Goal: Complete application form

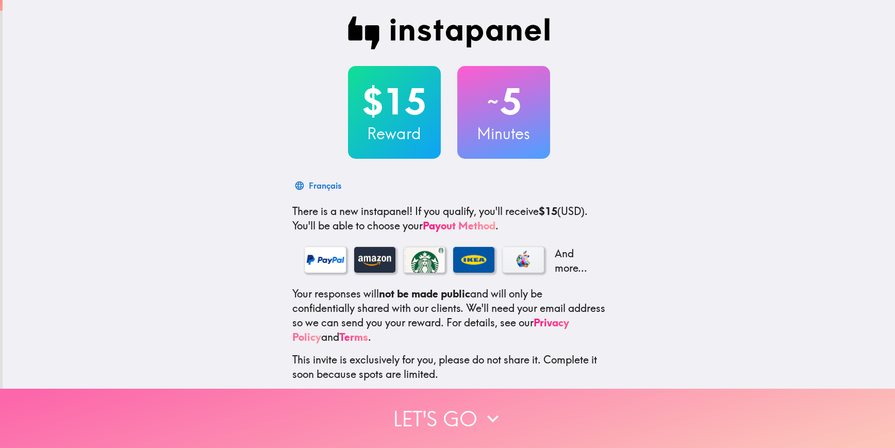
click at [474, 423] on button "Let's go" at bounding box center [447, 418] width 895 height 59
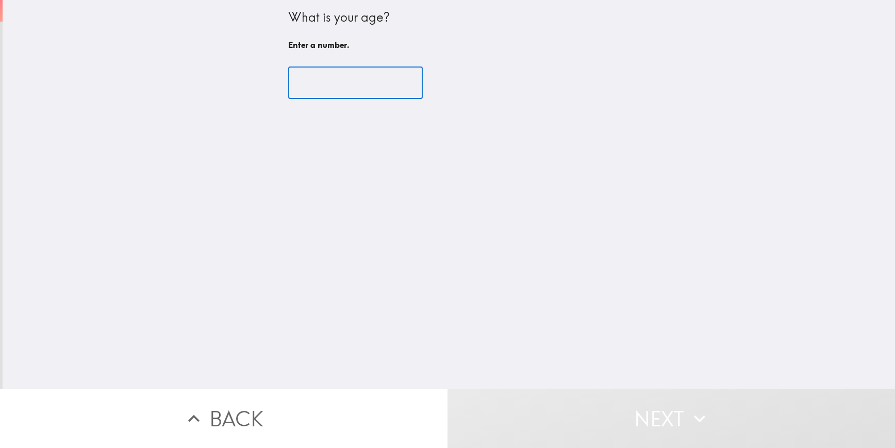
click at [347, 93] on input "number" at bounding box center [355, 83] width 135 height 32
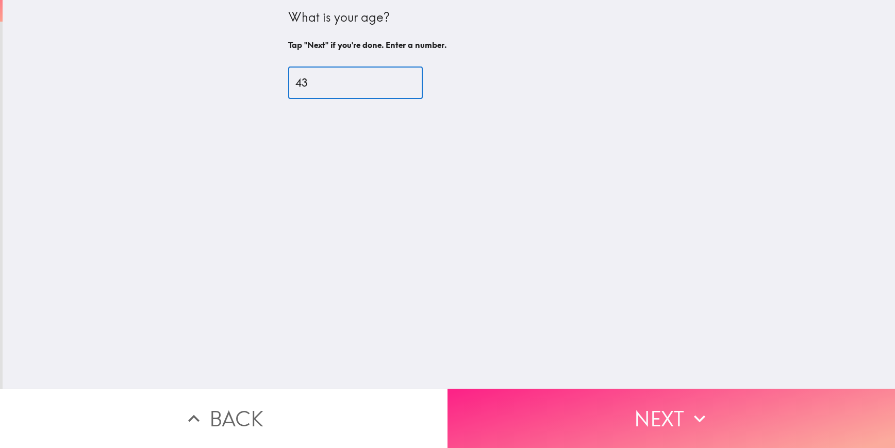
type input "43"
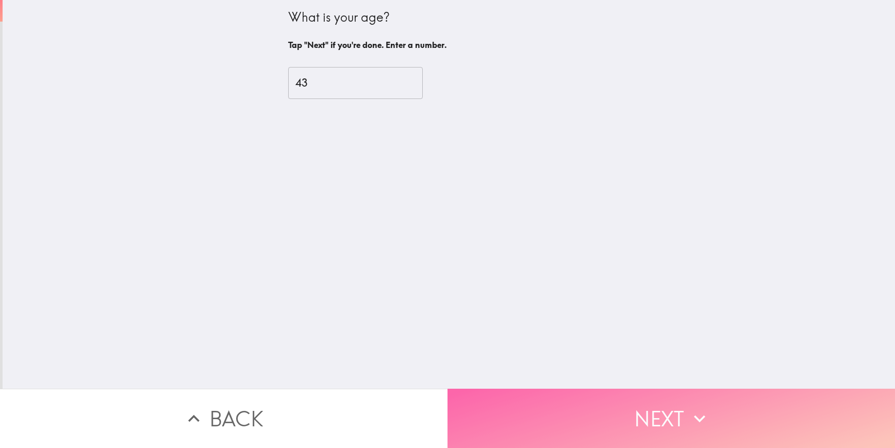
click at [655, 413] on button "Next" at bounding box center [670, 418] width 447 height 59
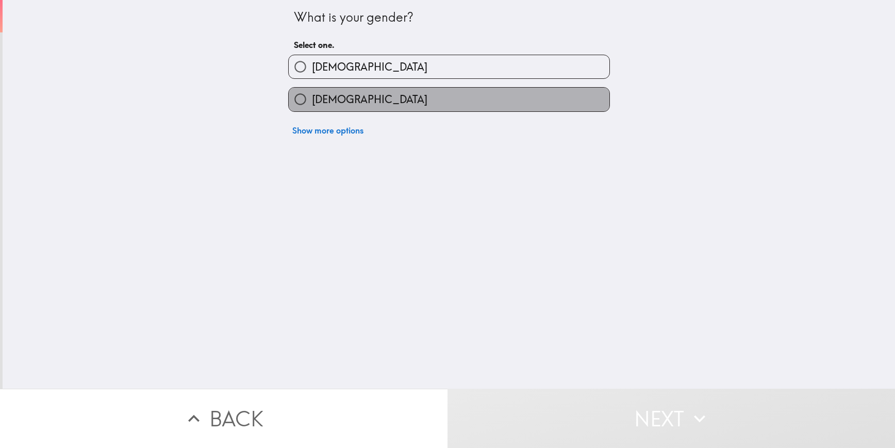
click at [341, 104] on label "[DEMOGRAPHIC_DATA]" at bounding box center [449, 99] width 321 height 23
click at [312, 104] on input "[DEMOGRAPHIC_DATA]" at bounding box center [300, 99] width 23 height 23
radio input "true"
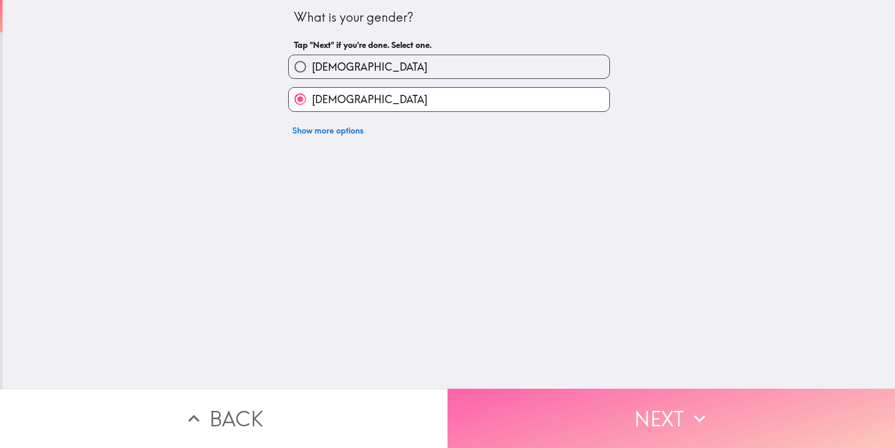
click at [642, 404] on button "Next" at bounding box center [670, 418] width 447 height 59
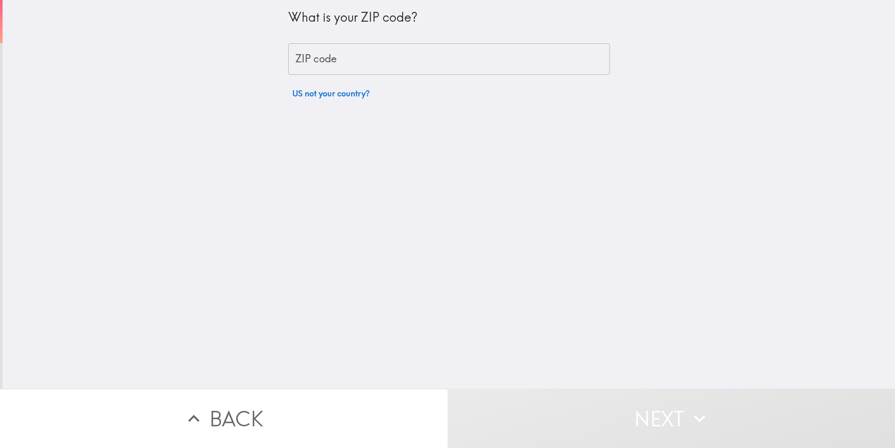
click at [400, 63] on input "ZIP code" at bounding box center [449, 59] width 322 height 32
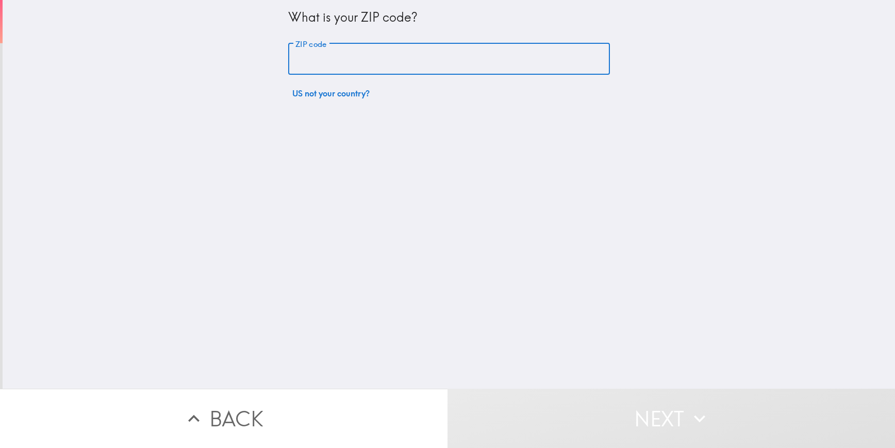
type input "02840"
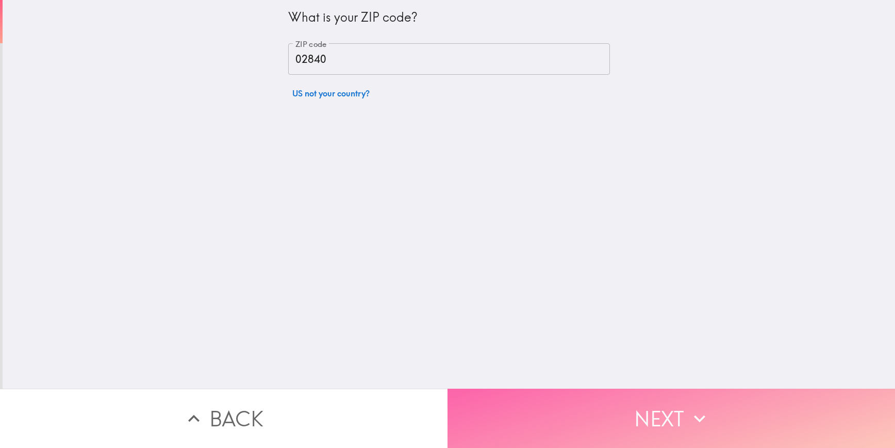
click at [657, 403] on button "Next" at bounding box center [670, 418] width 447 height 59
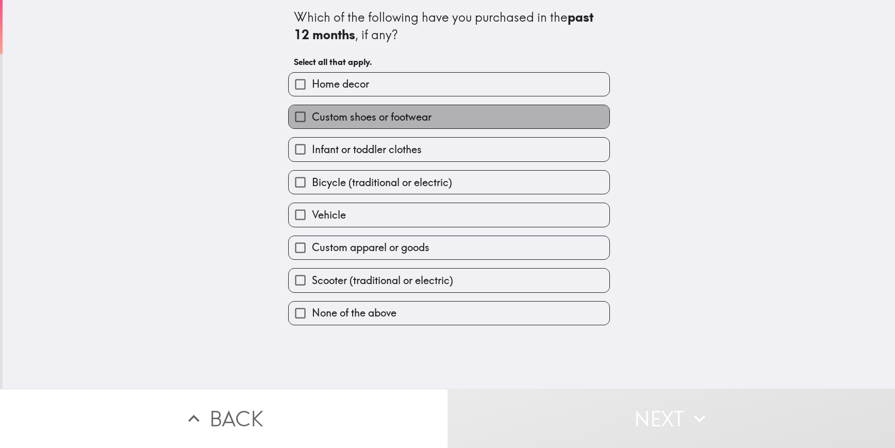
click at [340, 115] on span "Custom shoes or footwear" at bounding box center [372, 117] width 120 height 14
click at [312, 115] on input "Custom shoes or footwear" at bounding box center [300, 116] width 23 height 23
checkbox input "true"
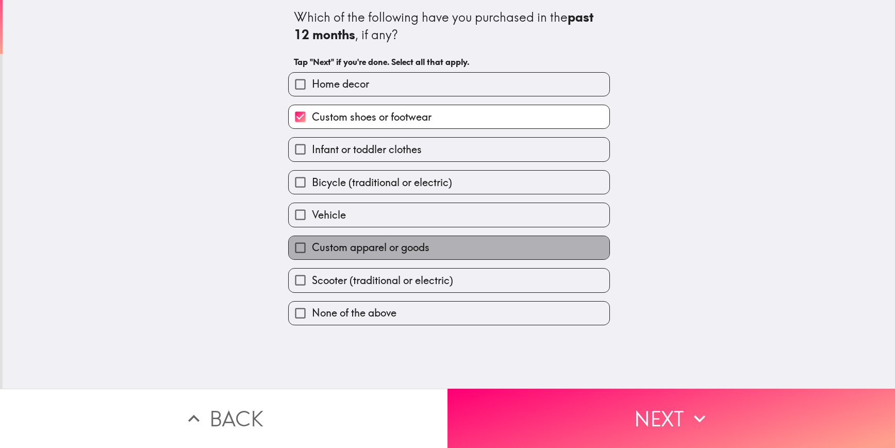
click at [371, 252] on span "Custom apparel or goods" at bounding box center [371, 247] width 118 height 14
click at [312, 252] on input "Custom apparel or goods" at bounding box center [300, 247] width 23 height 23
checkbox input "true"
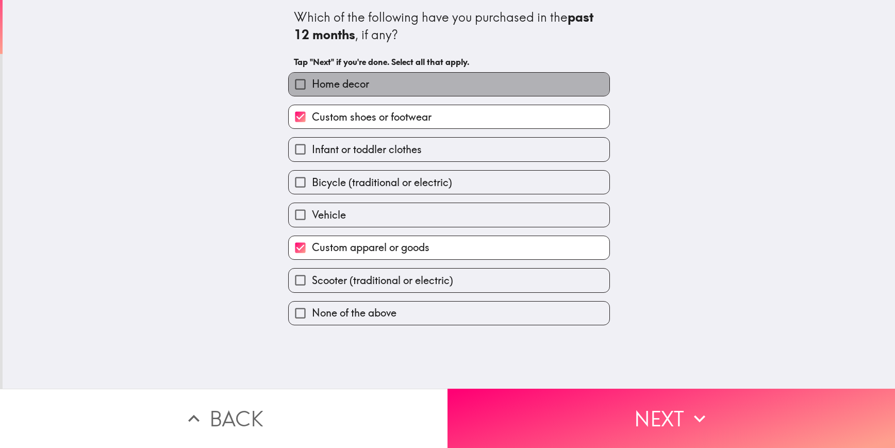
click at [360, 78] on span "Home decor" at bounding box center [340, 84] width 57 height 14
click at [312, 78] on input "Home decor" at bounding box center [300, 84] width 23 height 23
checkbox input "true"
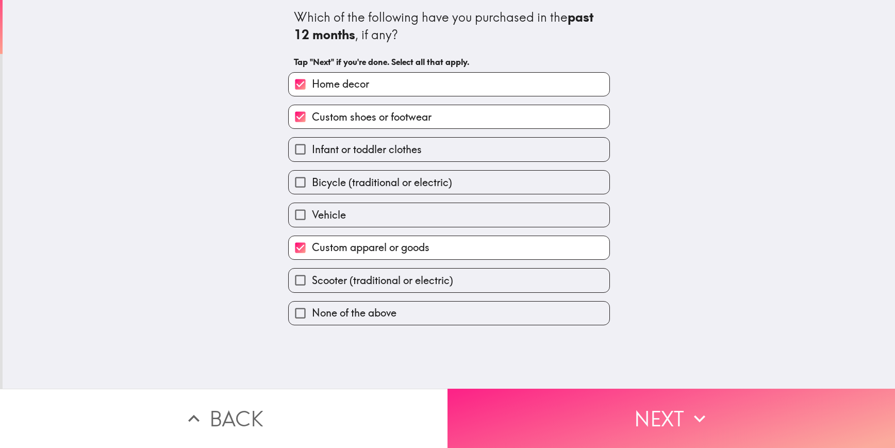
click at [649, 414] on button "Next" at bounding box center [670, 418] width 447 height 59
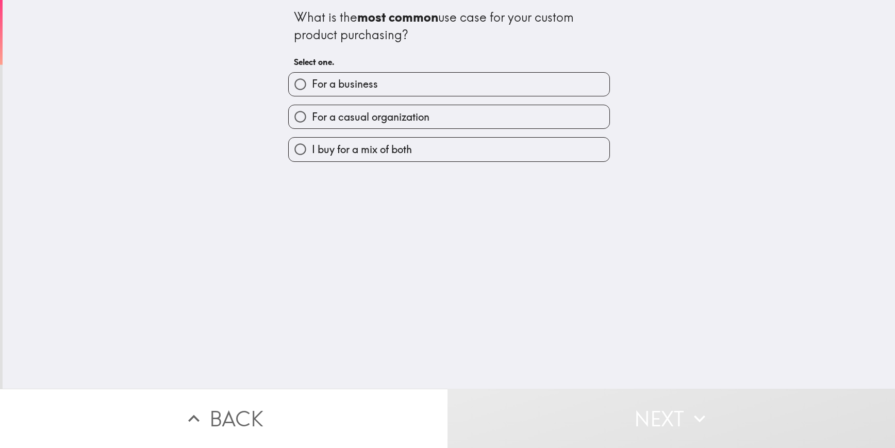
click at [356, 88] on span "For a business" at bounding box center [345, 84] width 66 height 14
click at [312, 88] on input "For a business" at bounding box center [300, 84] width 23 height 23
radio input "true"
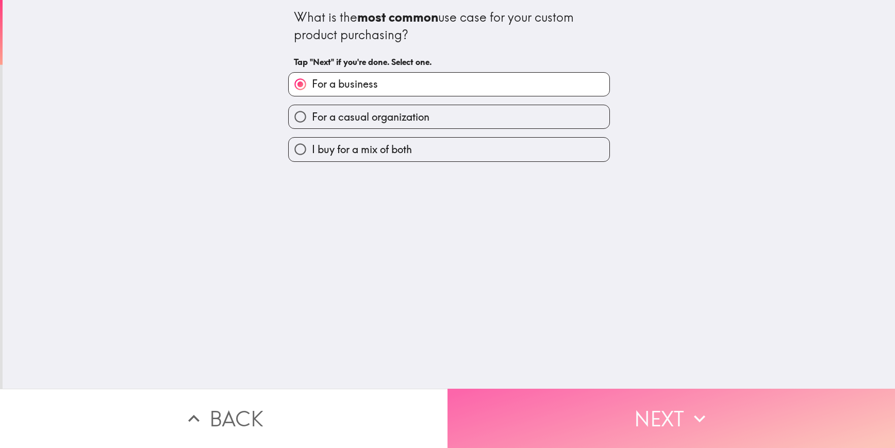
click at [652, 404] on button "Next" at bounding box center [670, 418] width 447 height 59
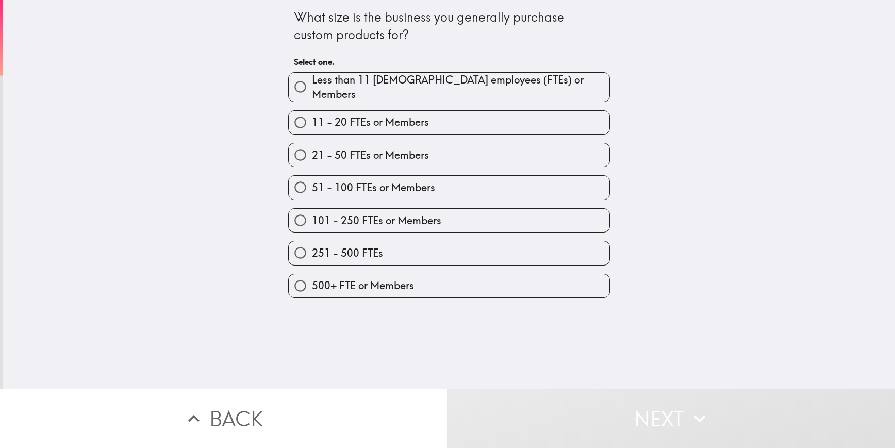
click at [342, 279] on span "500+ FTE or Members" at bounding box center [363, 285] width 102 height 14
click at [312, 279] on input "500+ FTE or Members" at bounding box center [300, 285] width 23 height 23
radio input "true"
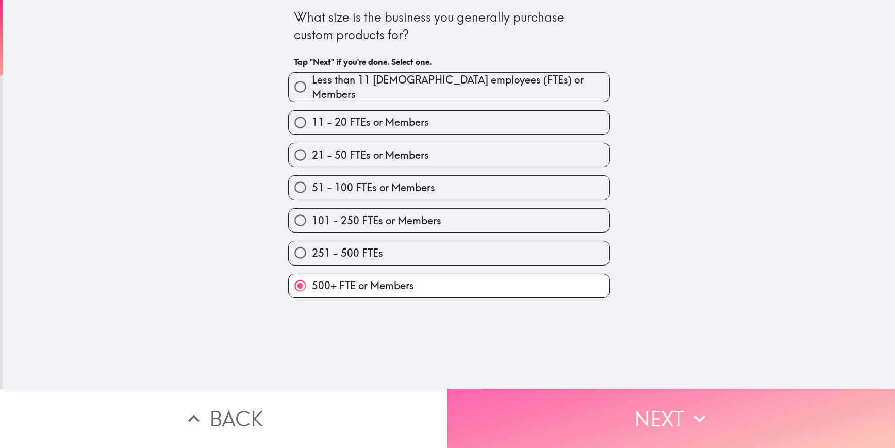
click at [706, 413] on icon "button" at bounding box center [699, 418] width 23 height 23
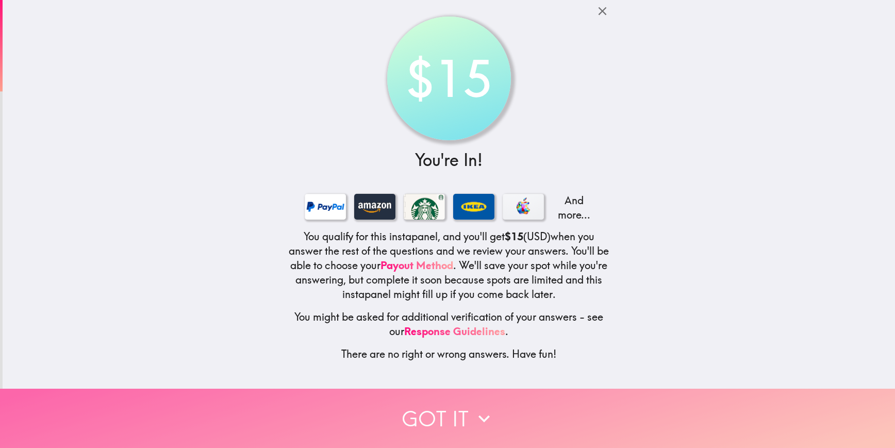
click at [480, 416] on icon "button" at bounding box center [484, 418] width 23 height 23
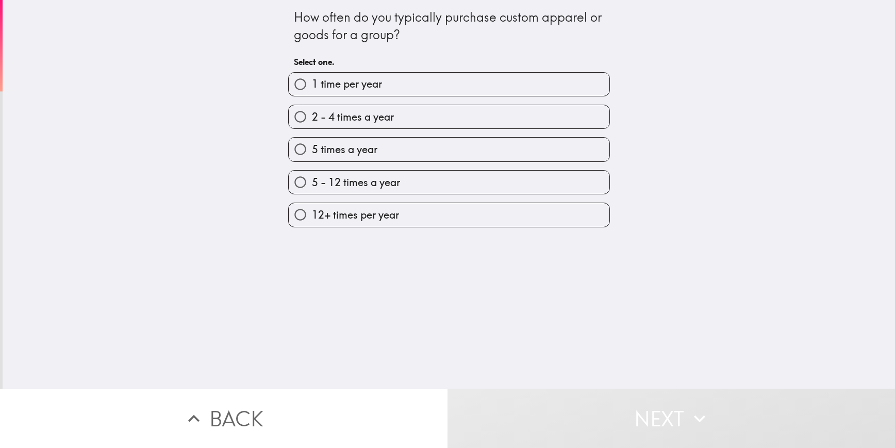
click at [361, 144] on span "5 times a year" at bounding box center [344, 149] width 65 height 14
click at [312, 144] on input "5 times a year" at bounding box center [300, 149] width 23 height 23
radio input "true"
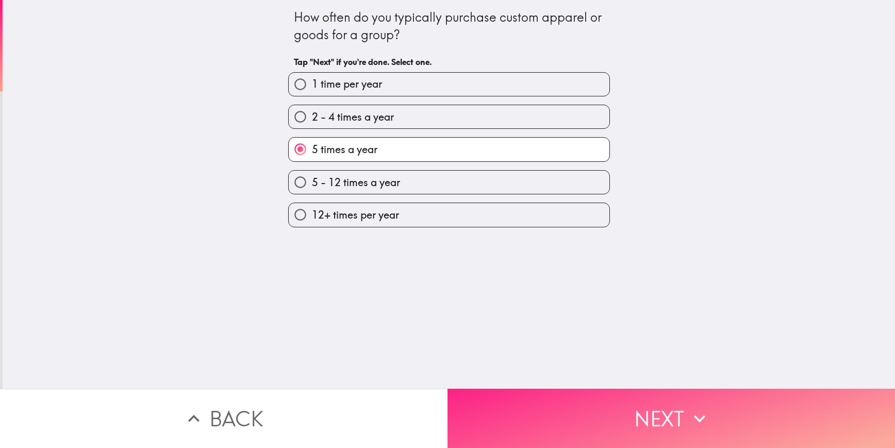
click at [645, 404] on button "Next" at bounding box center [670, 418] width 447 height 59
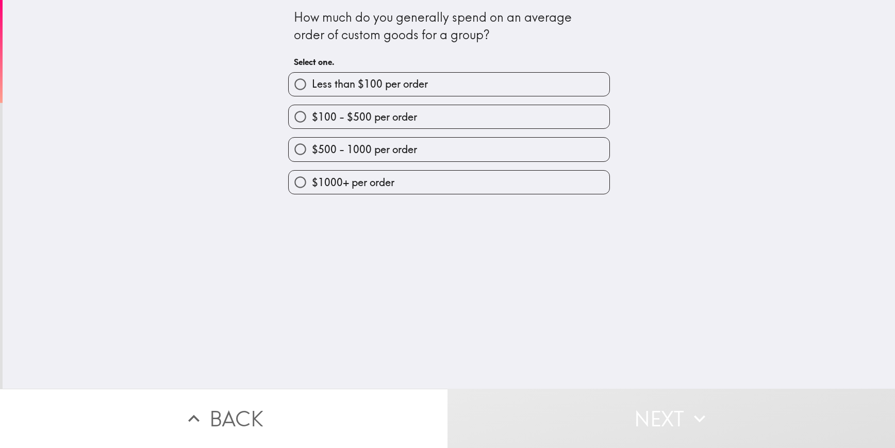
click at [320, 179] on span "$1000+ per order" at bounding box center [353, 182] width 82 height 14
click at [312, 179] on input "$1000+ per order" at bounding box center [300, 182] width 23 height 23
radio input "true"
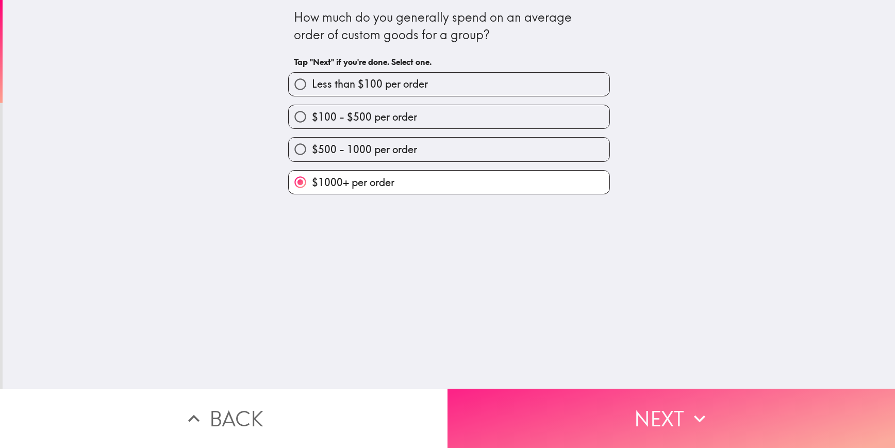
click at [619, 406] on button "Next" at bounding box center [670, 418] width 447 height 59
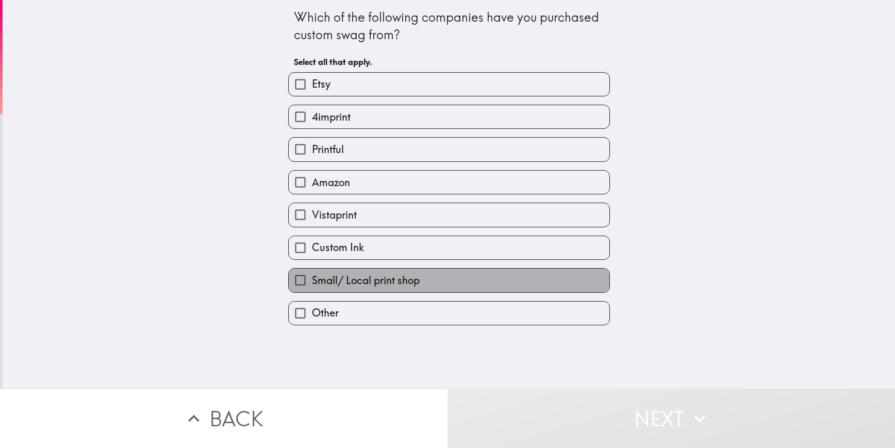
click at [360, 280] on span "Small/ Local print shop" at bounding box center [366, 280] width 108 height 14
click at [312, 280] on input "Small/ Local print shop" at bounding box center [300, 280] width 23 height 23
checkbox input "true"
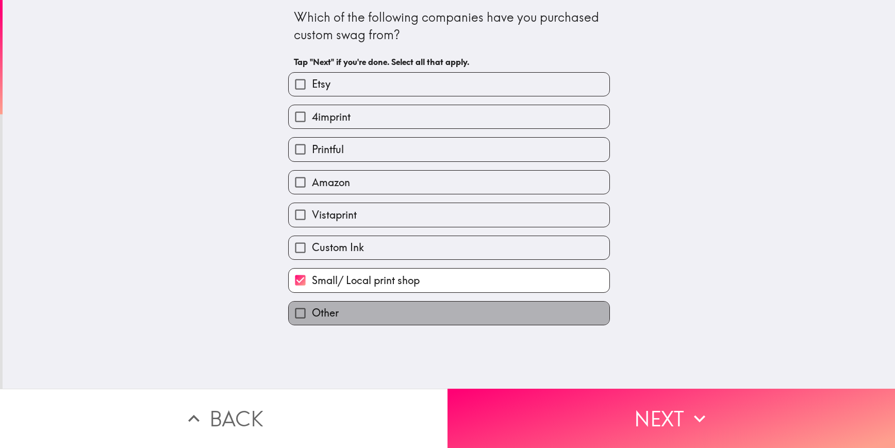
click at [353, 309] on label "Other" at bounding box center [449, 313] width 321 height 23
click at [312, 309] on input "Other" at bounding box center [300, 313] width 23 height 23
checkbox input "true"
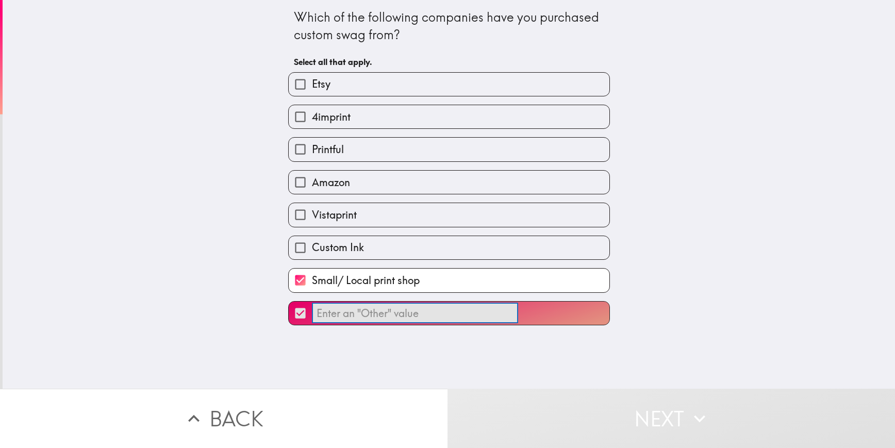
click at [395, 316] on input "​" at bounding box center [415, 313] width 206 height 20
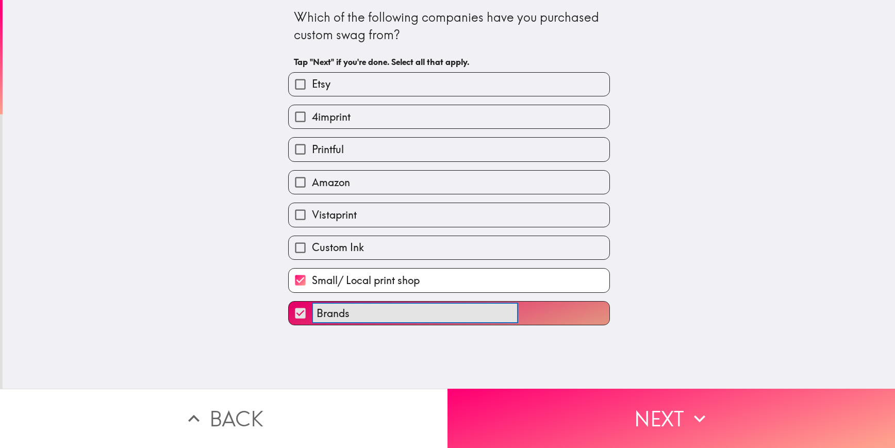
click at [289, 302] on button "Brands ​" at bounding box center [449, 313] width 321 height 23
click at [289, 302] on button "Brands like ​" at bounding box center [449, 313] width 321 height 23
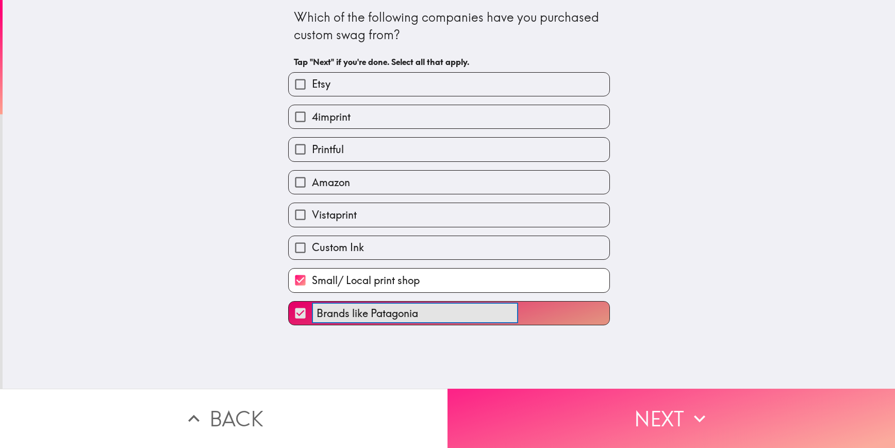
type input "Brands like Patagonia"
click at [634, 419] on button "Next" at bounding box center [670, 418] width 447 height 59
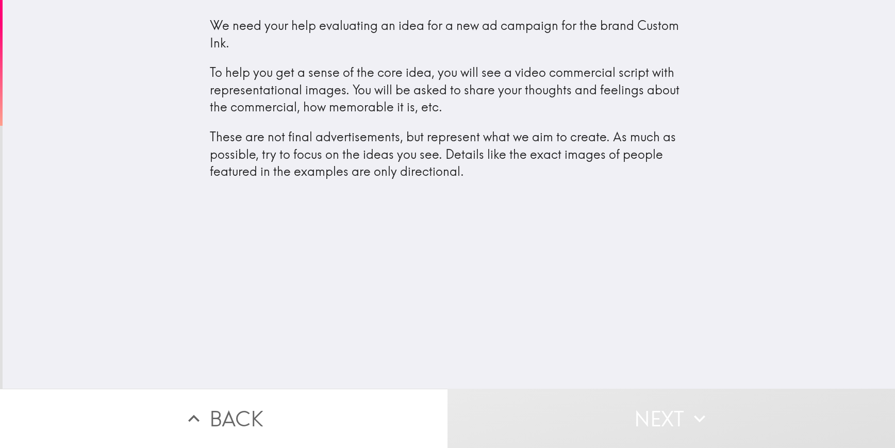
click at [497, 223] on div "We need your help evaluating an idea for a new ad campaign for the brand Custom…" at bounding box center [449, 194] width 892 height 389
